Goal: Navigation & Orientation: Find specific page/section

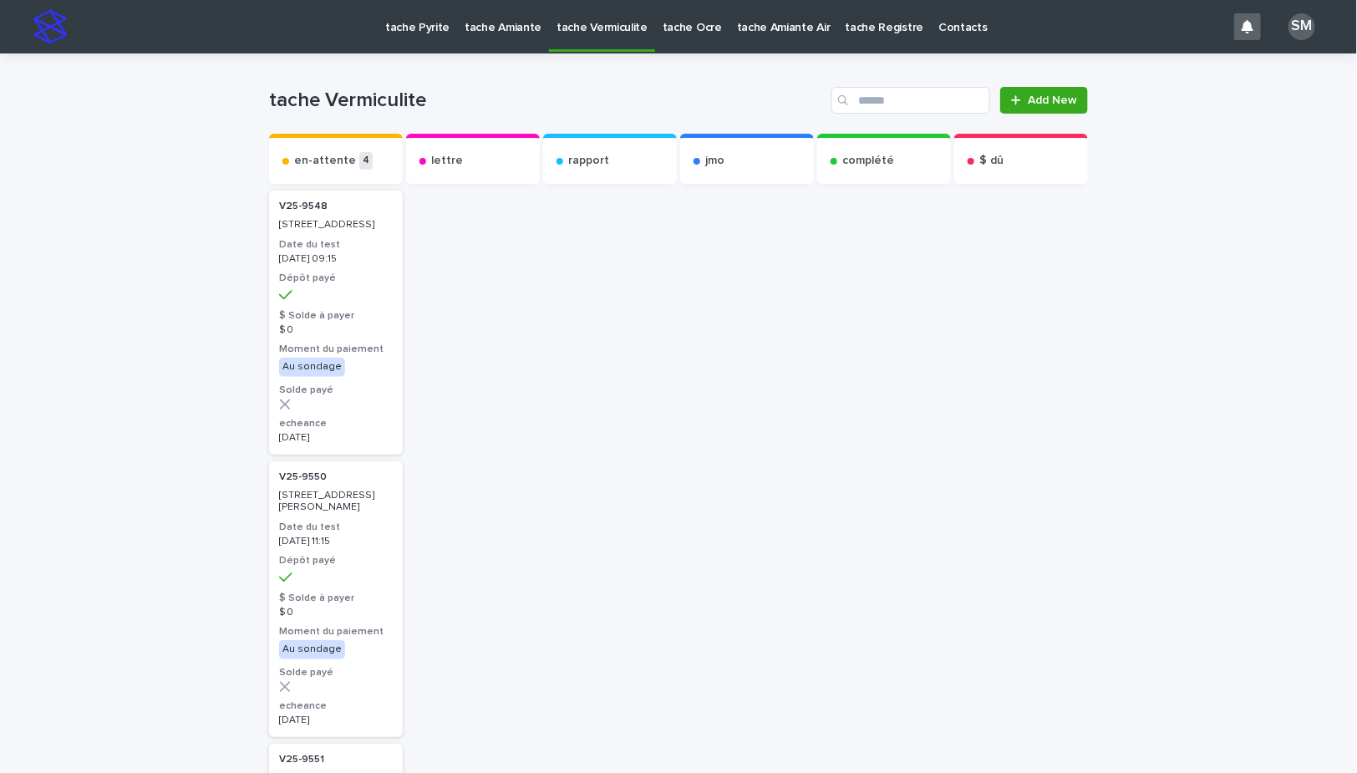
click at [401, 33] on p "tache Pyrite" at bounding box center [417, 17] width 64 height 35
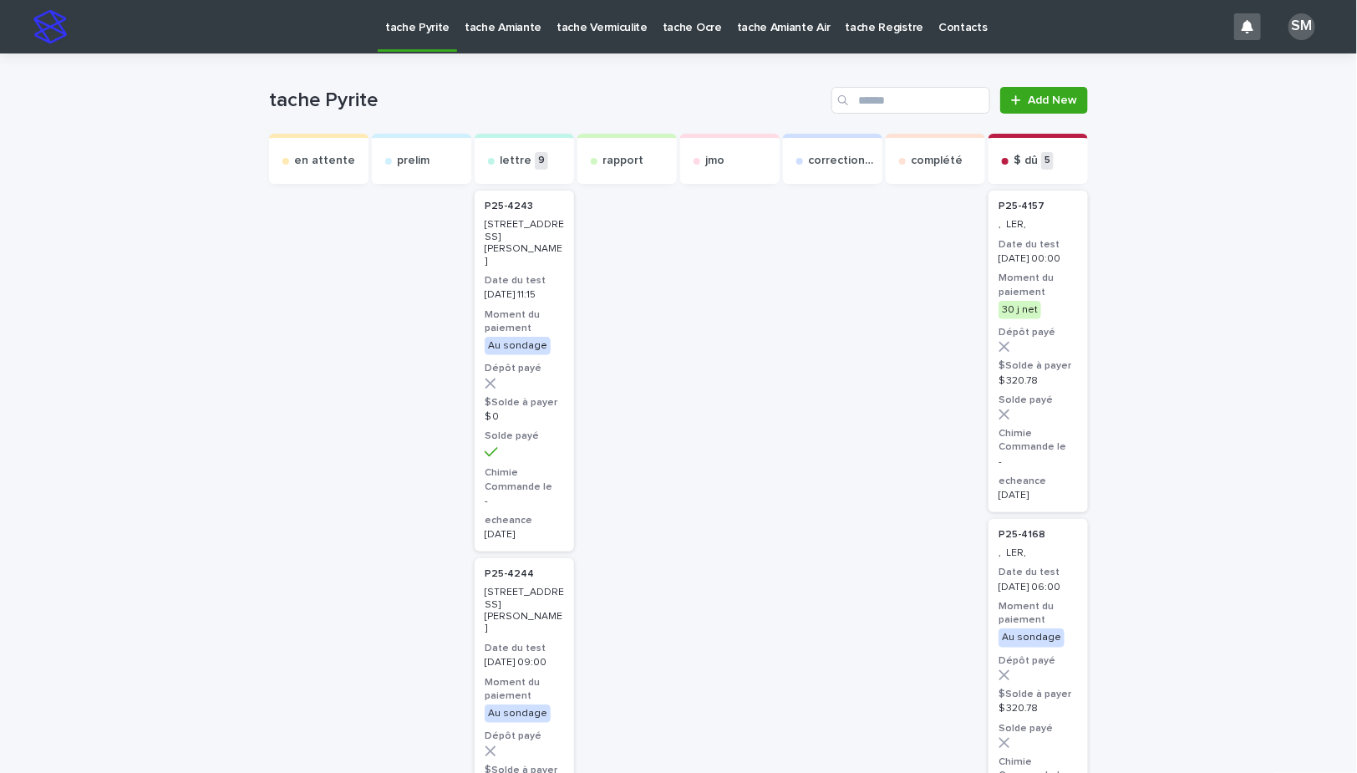
click at [493, 36] on link "tache Amiante" at bounding box center [503, 26] width 92 height 52
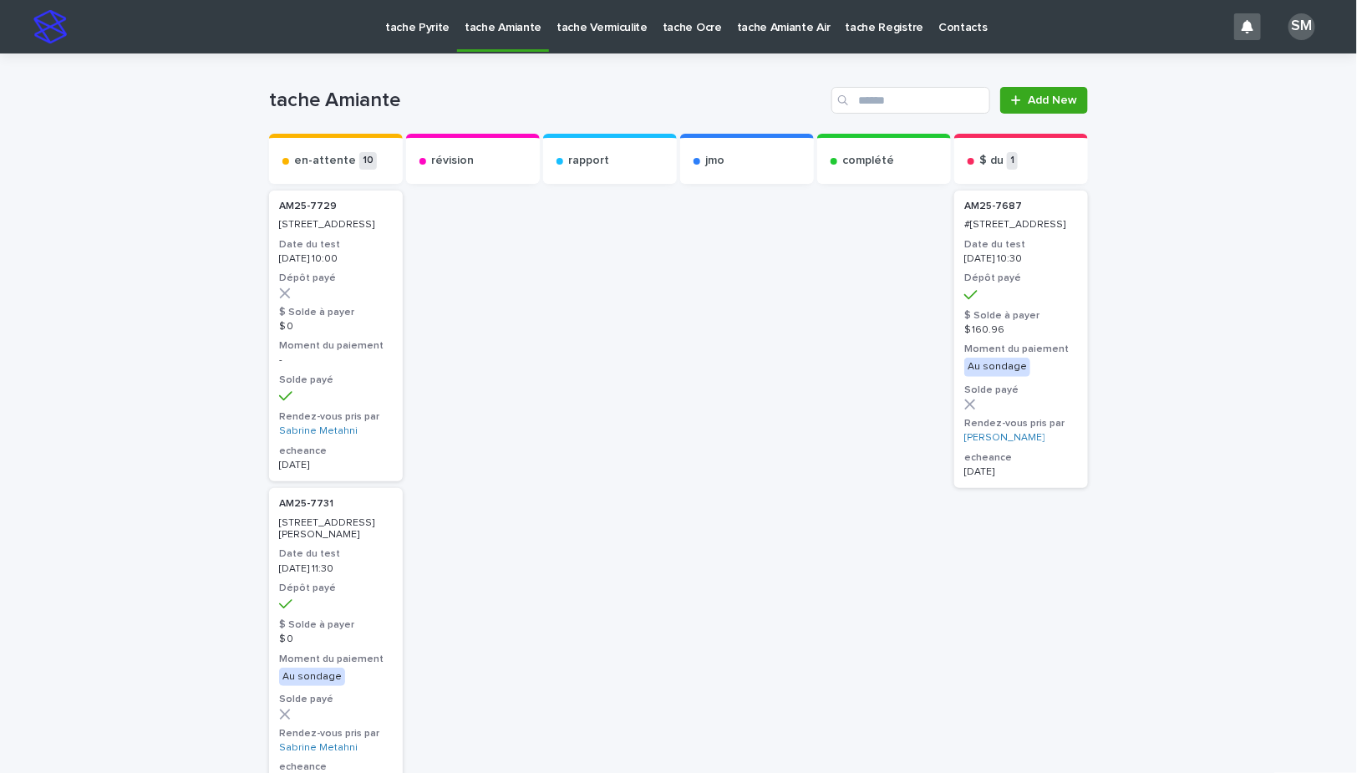
click at [563, 33] on p "tache Vermiculite" at bounding box center [602, 17] width 91 height 35
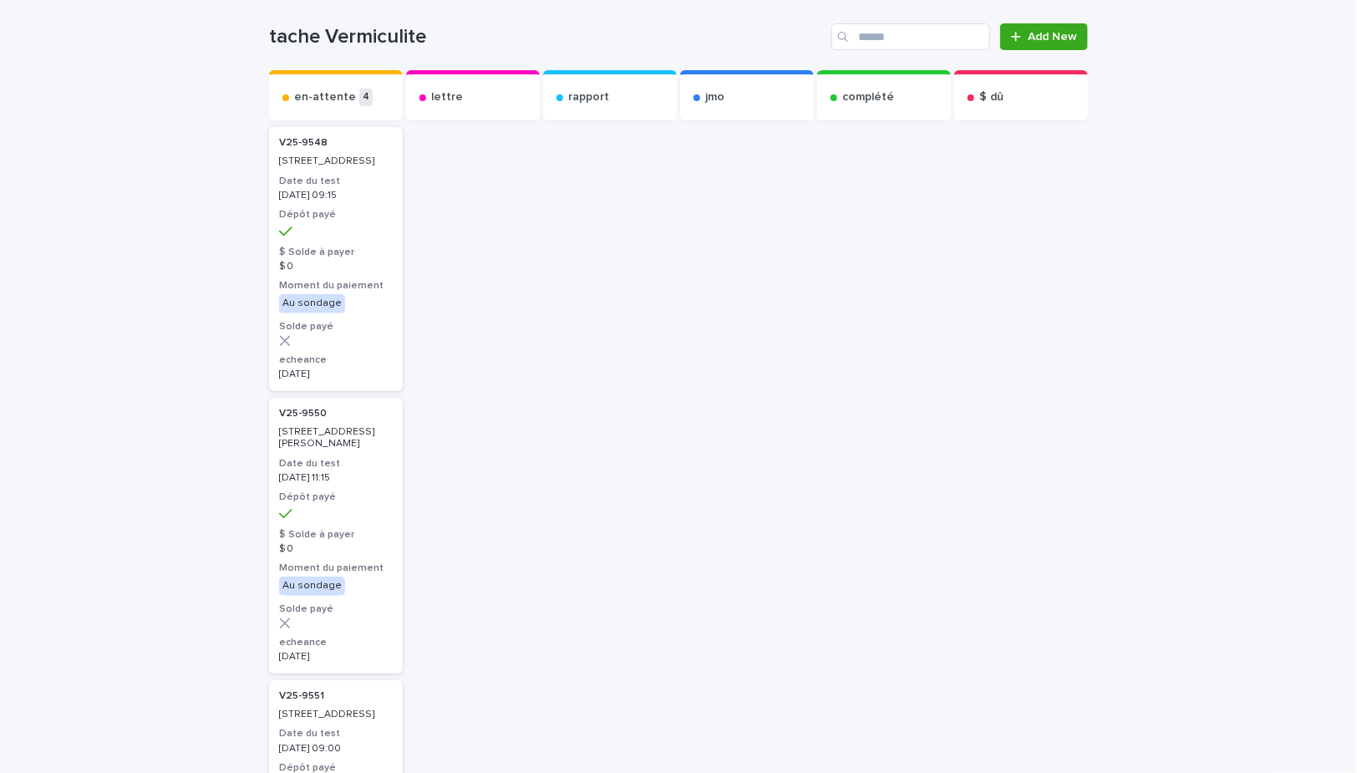
scroll to position [18, 0]
